Goal: Find contact information: Find contact information

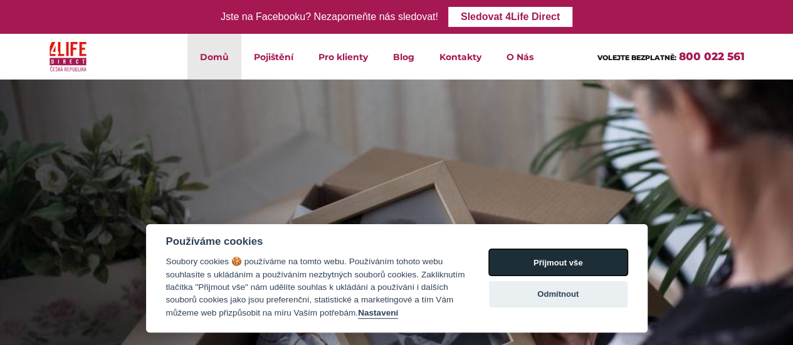
click at [568, 255] on button "Přijmout vše" at bounding box center [558, 262] width 138 height 26
checkbox input "true"
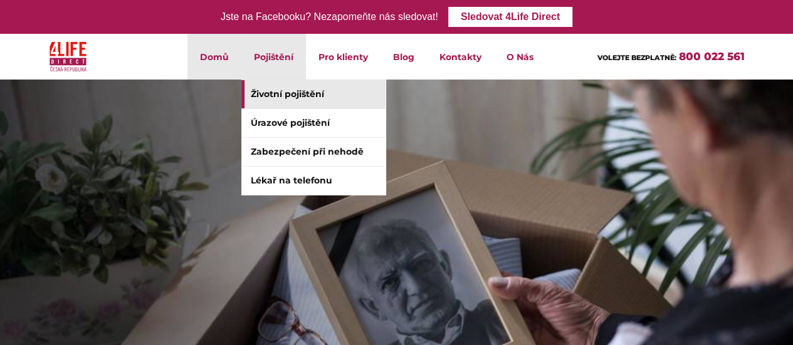
click at [291, 97] on link "Životní pojištění" at bounding box center [313, 94] width 144 height 28
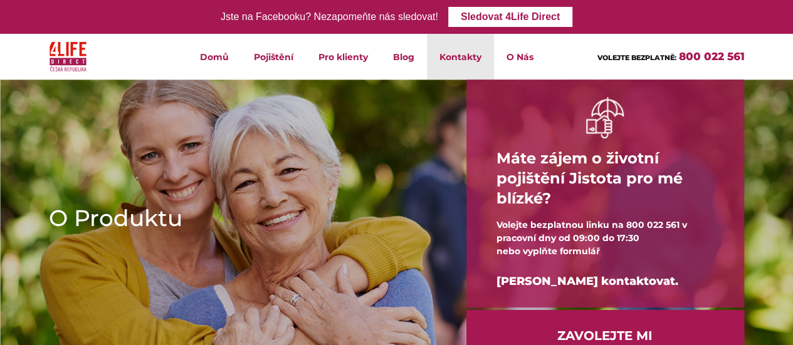
click at [461, 61] on link "Kontakty" at bounding box center [460, 57] width 67 height 46
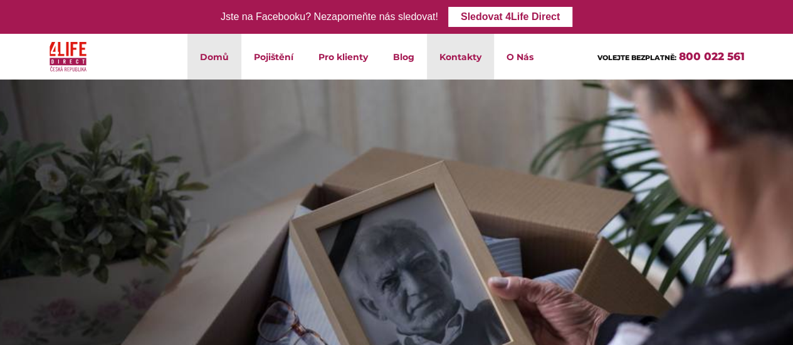
click at [477, 57] on link "Kontakty" at bounding box center [460, 57] width 67 height 46
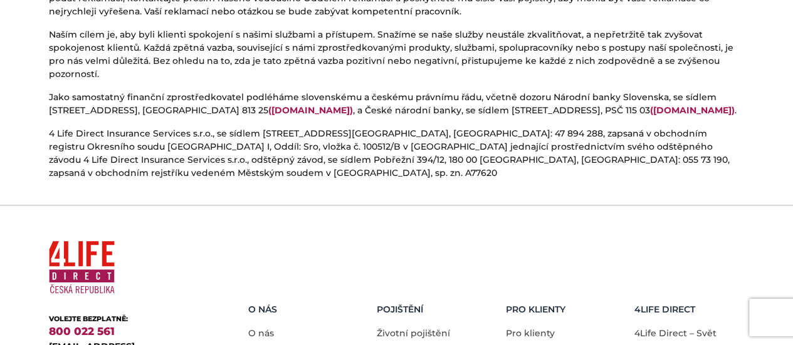
scroll to position [869, 0]
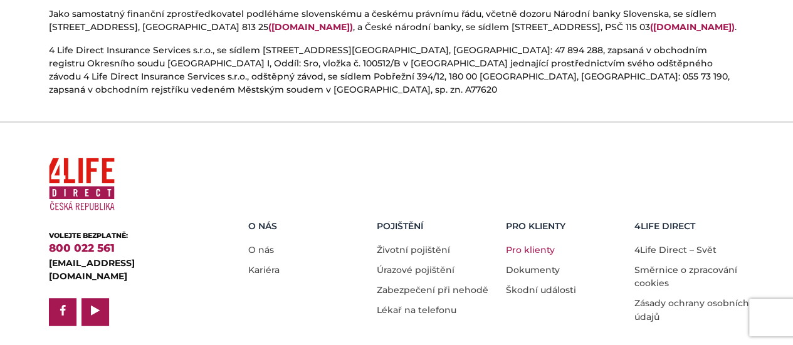
click at [539, 244] on link "Pro klienty" at bounding box center [530, 249] width 49 height 11
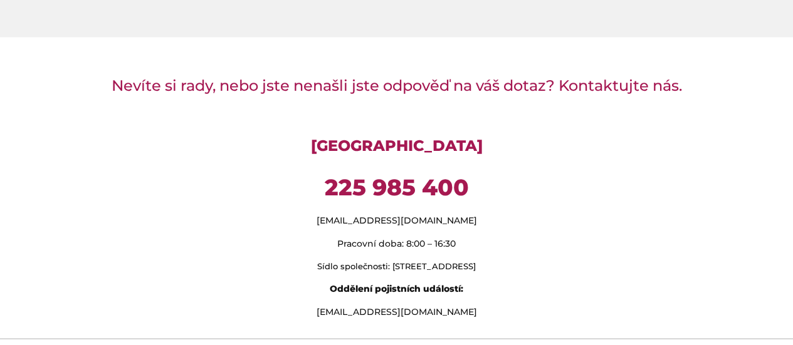
scroll to position [1002, 0]
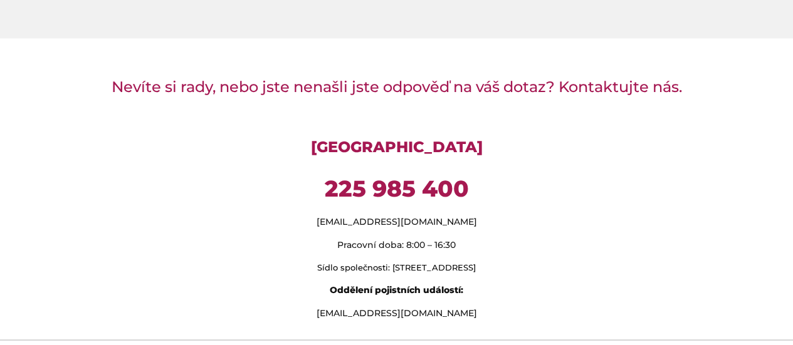
drag, startPoint x: 322, startPoint y: 253, endPoint x: 555, endPoint y: 249, distance: 233.1
click at [555, 261] on p "Sídlo společnosti: [STREET_ADDRESS]" at bounding box center [396, 267] width 695 height 13
copy p "[STREET_ADDRESS]"
click at [585, 113] on div "Nevíte si rady, nebo jste nenašli jste odpověď na váš dotaz? Kontaktujte nás. […" at bounding box center [396, 196] width 714 height 267
